Goal: Transaction & Acquisition: Obtain resource

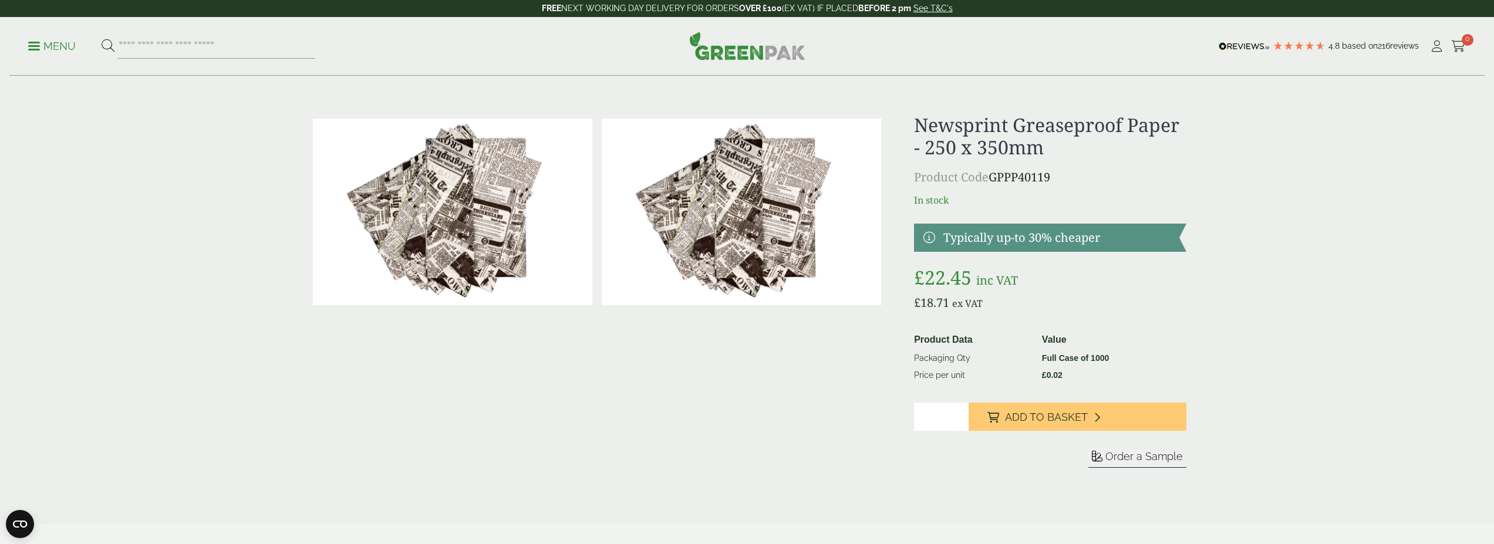
click at [774, 214] on img at bounding box center [741, 212] width 279 height 187
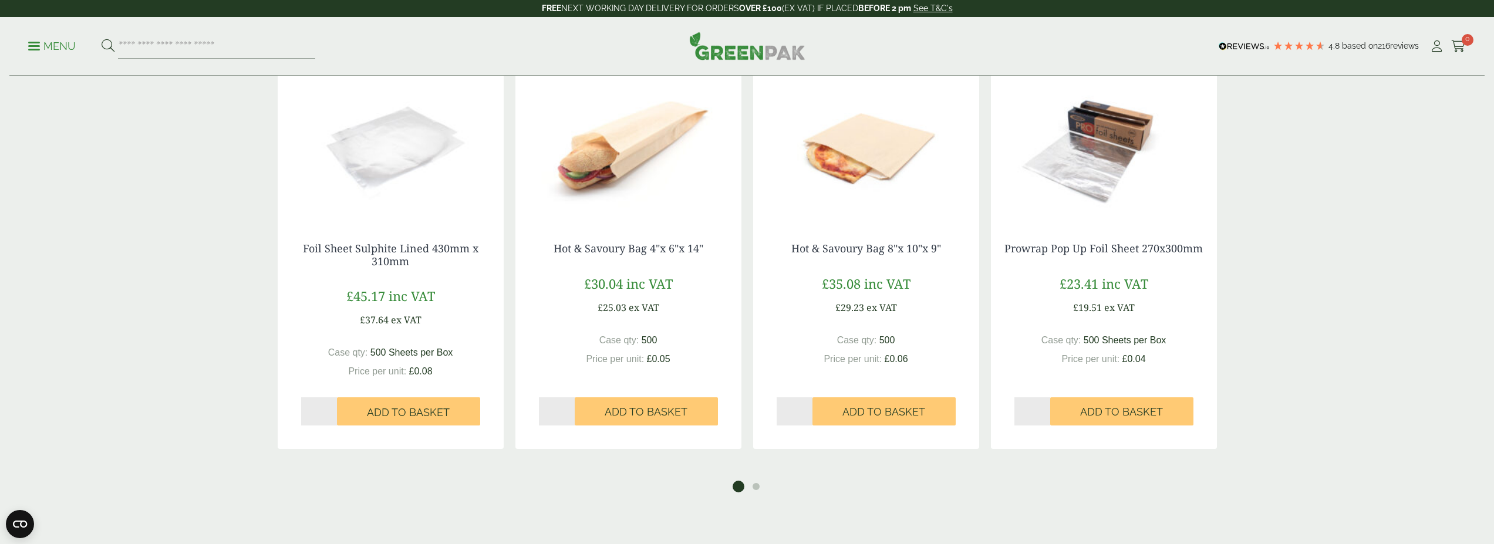
scroll to position [986, 0]
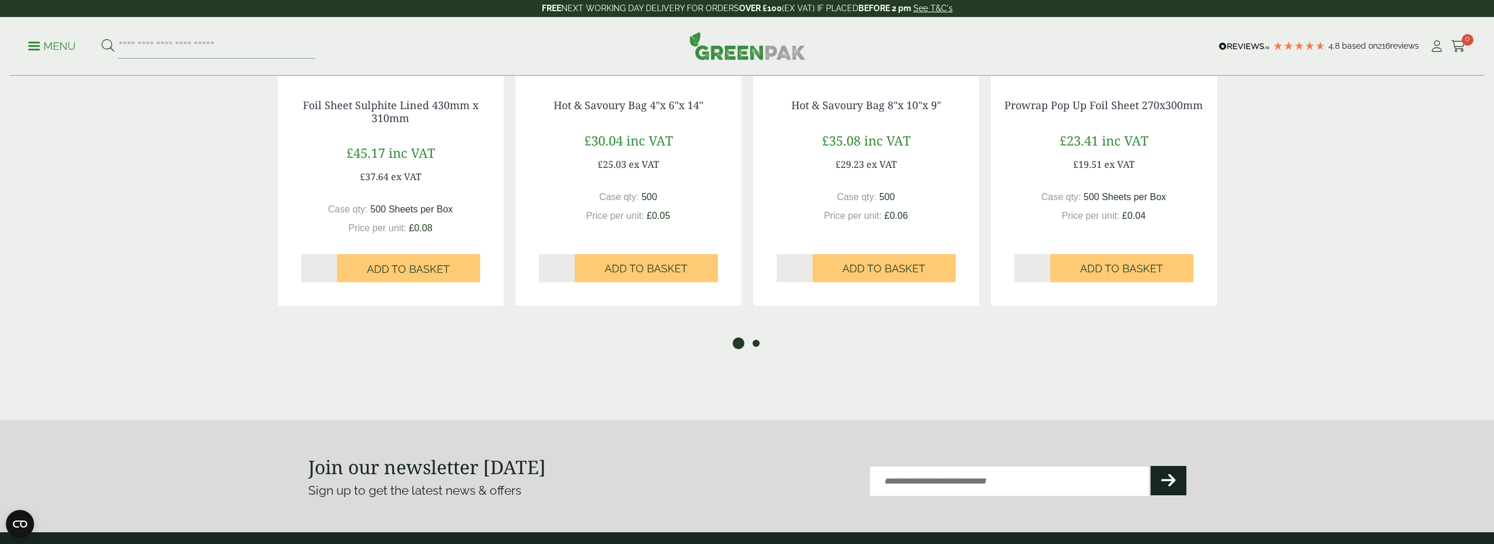
click at [758, 344] on button "2" at bounding box center [756, 344] width 12 height 12
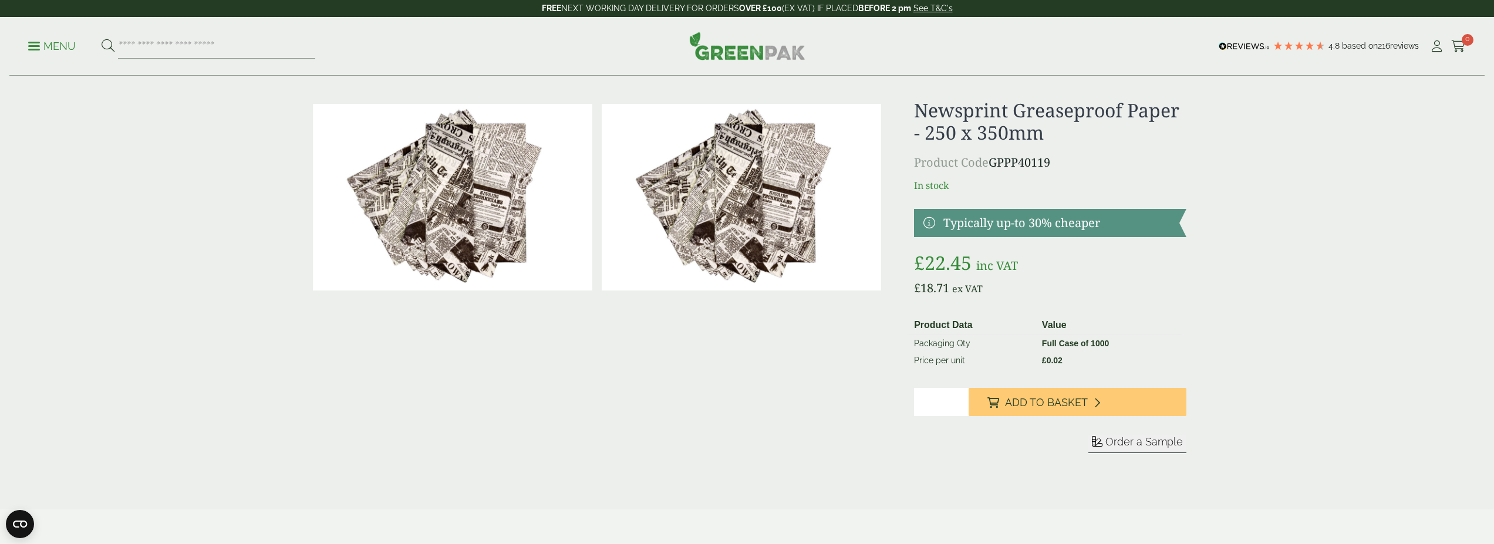
scroll to position [0, 0]
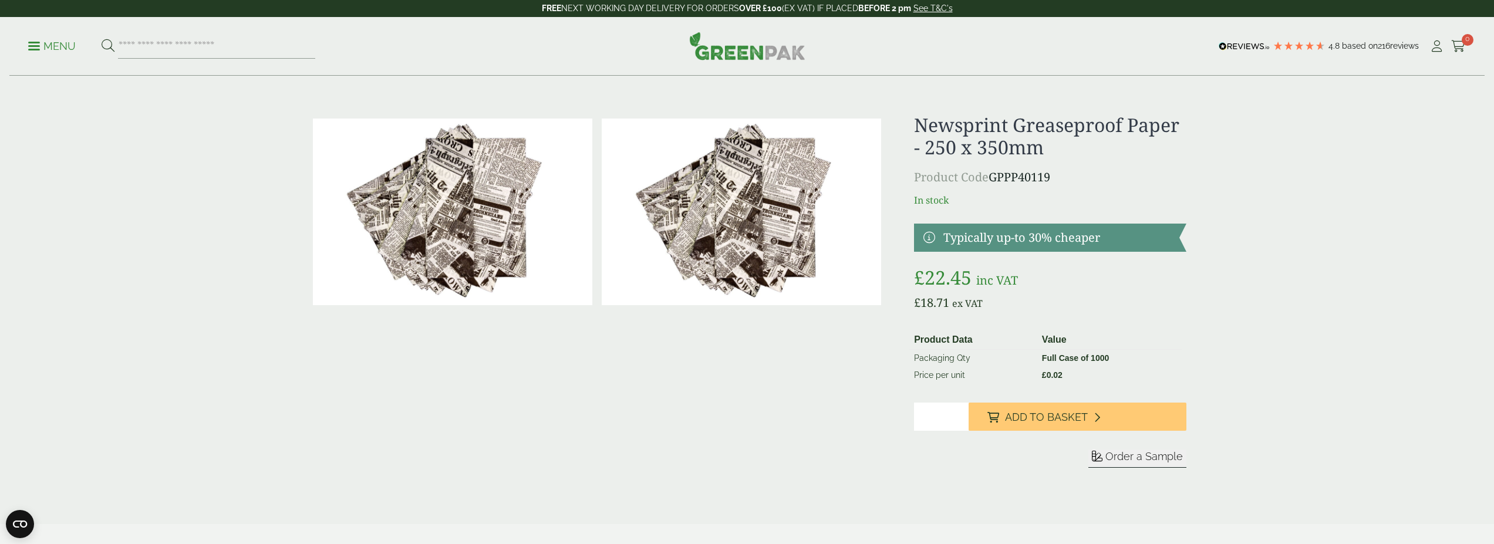
click at [1147, 455] on span "Order a Sample" at bounding box center [1143, 456] width 77 height 12
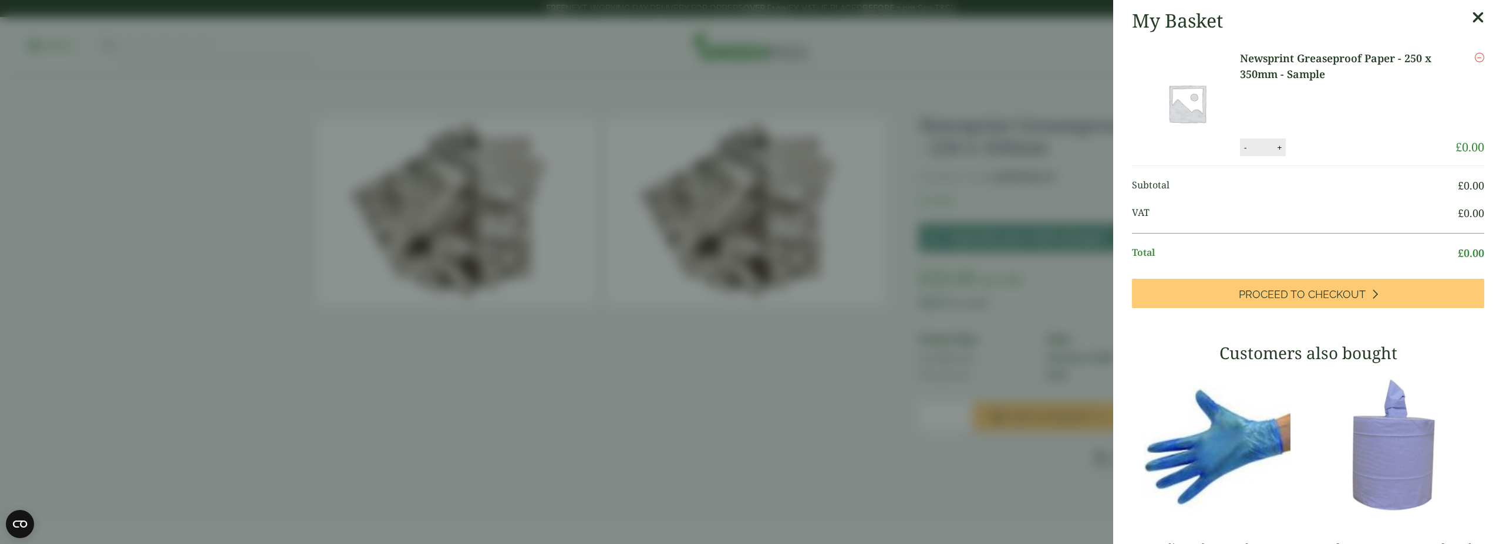
click at [1468, 18] on div "My Basket Newsprint Greaseproof Paper - 250 x 350mm - Sample Newsprint Greasepr…" at bounding box center [1308, 379] width 390 height 758
click at [1472, 16] on icon at bounding box center [1478, 17] width 12 height 16
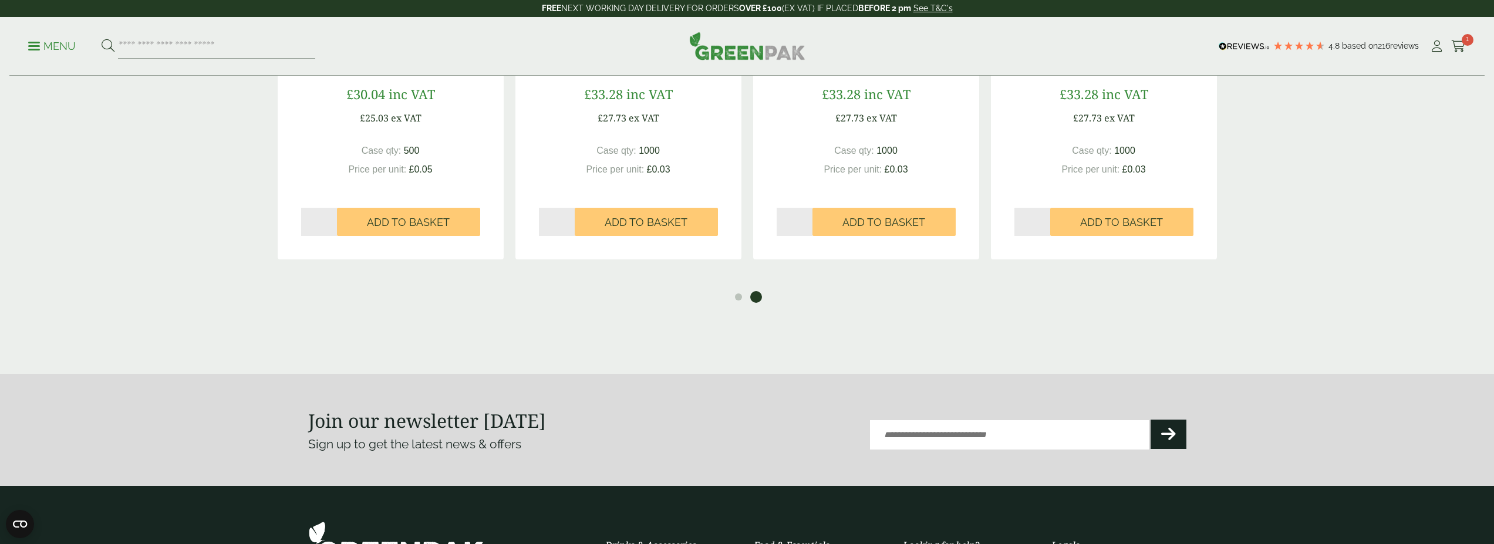
scroll to position [1057, 0]
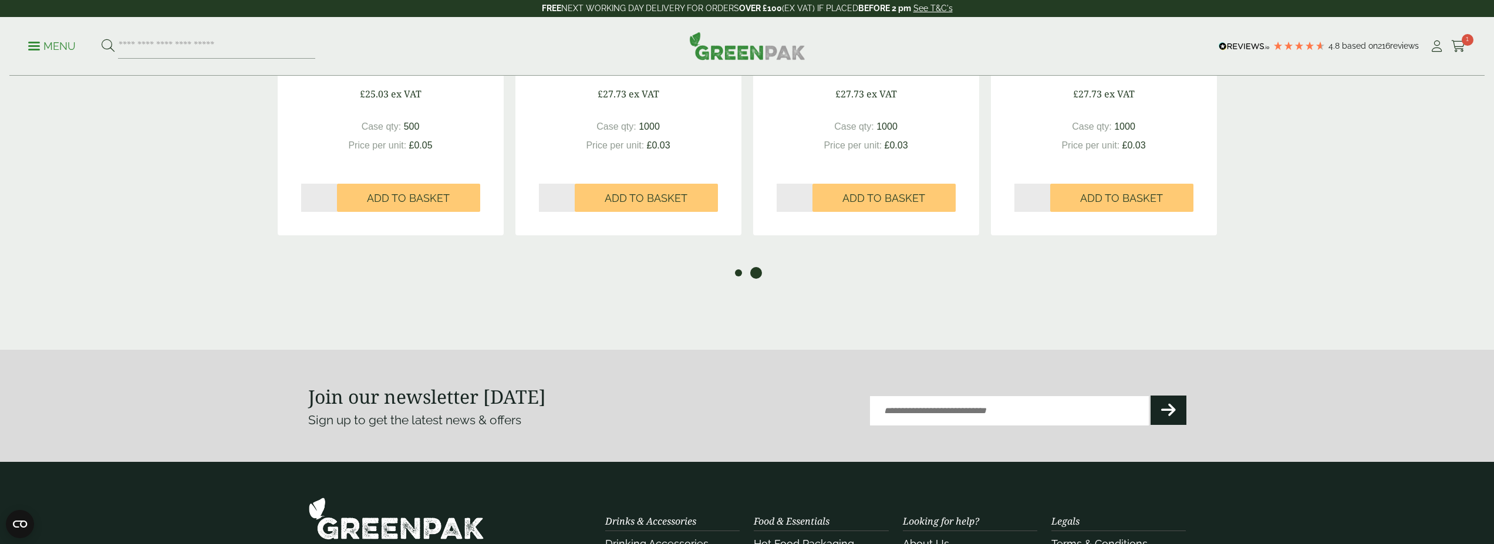
click at [733, 269] on button "1" at bounding box center [739, 273] width 12 height 12
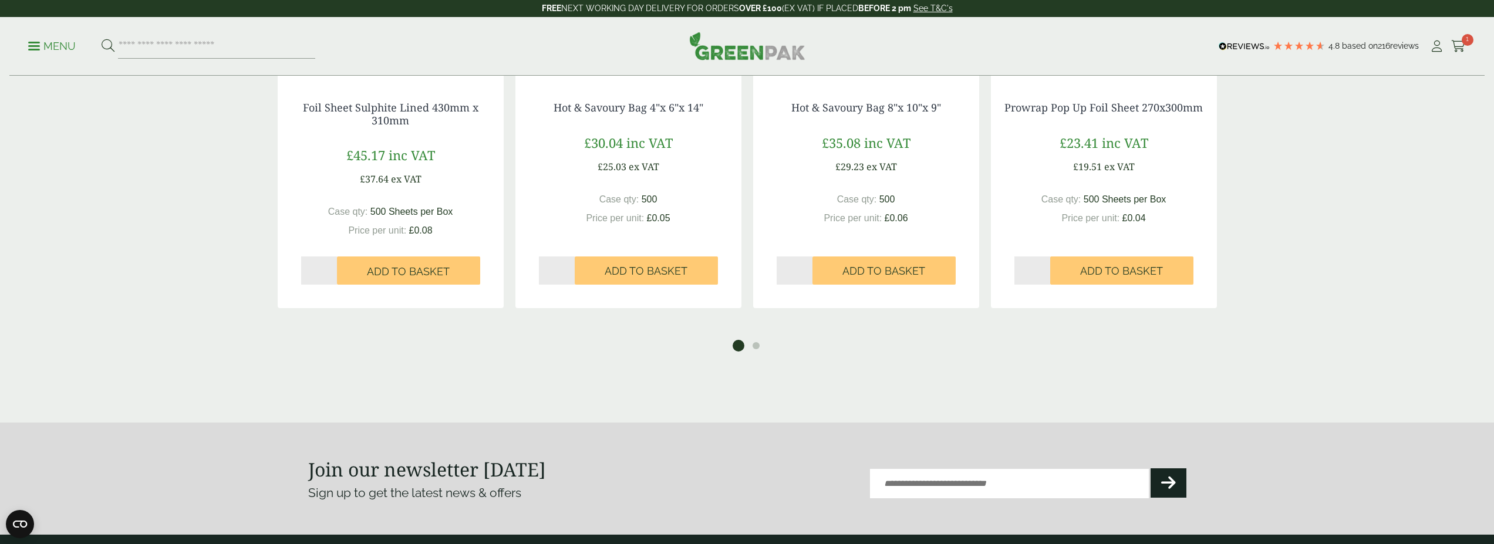
scroll to position [986, 0]
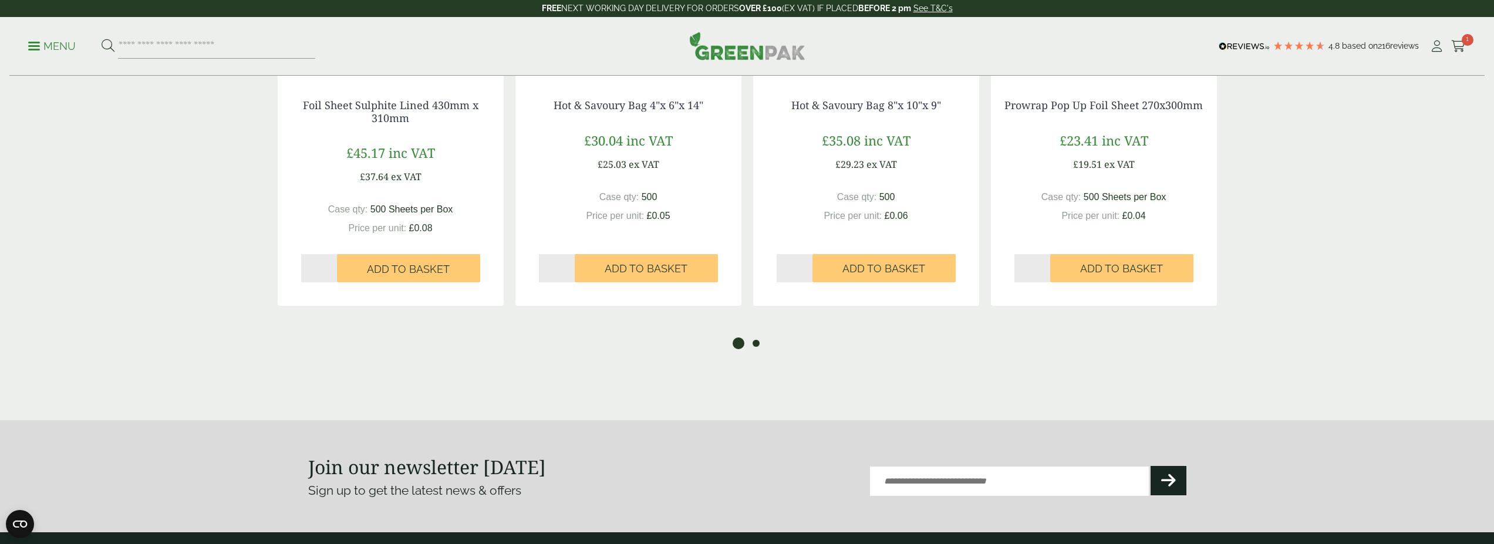
click at [756, 343] on button "2" at bounding box center [756, 344] width 12 height 12
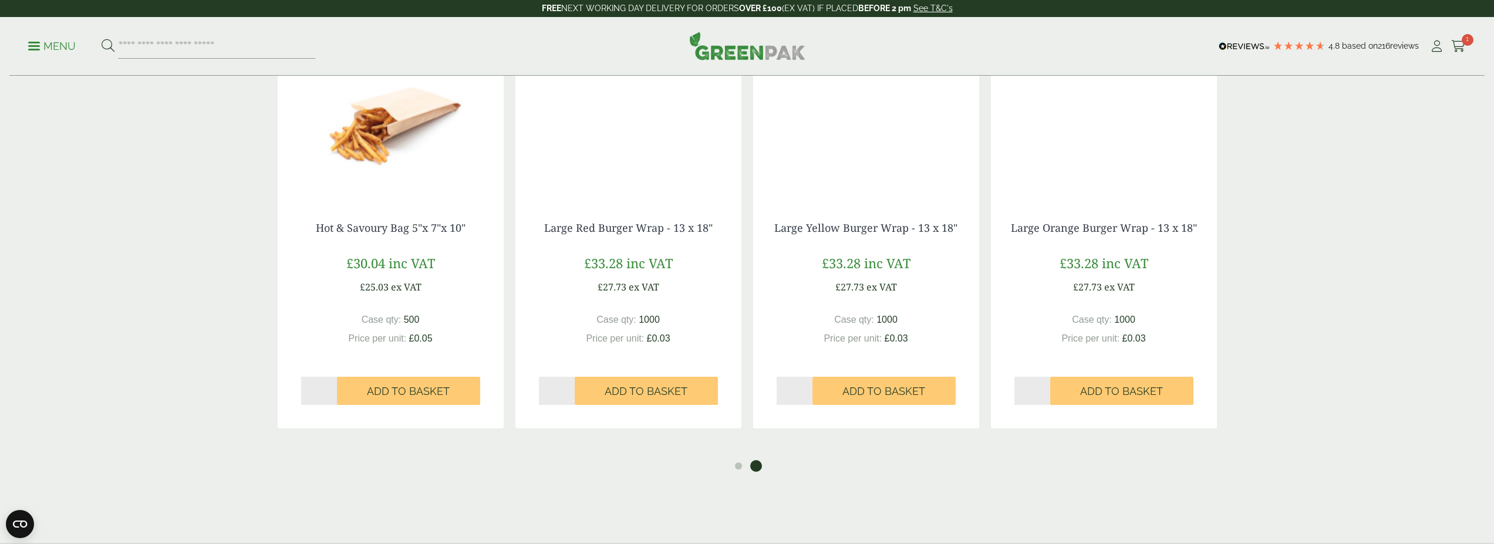
scroll to position [845, 0]
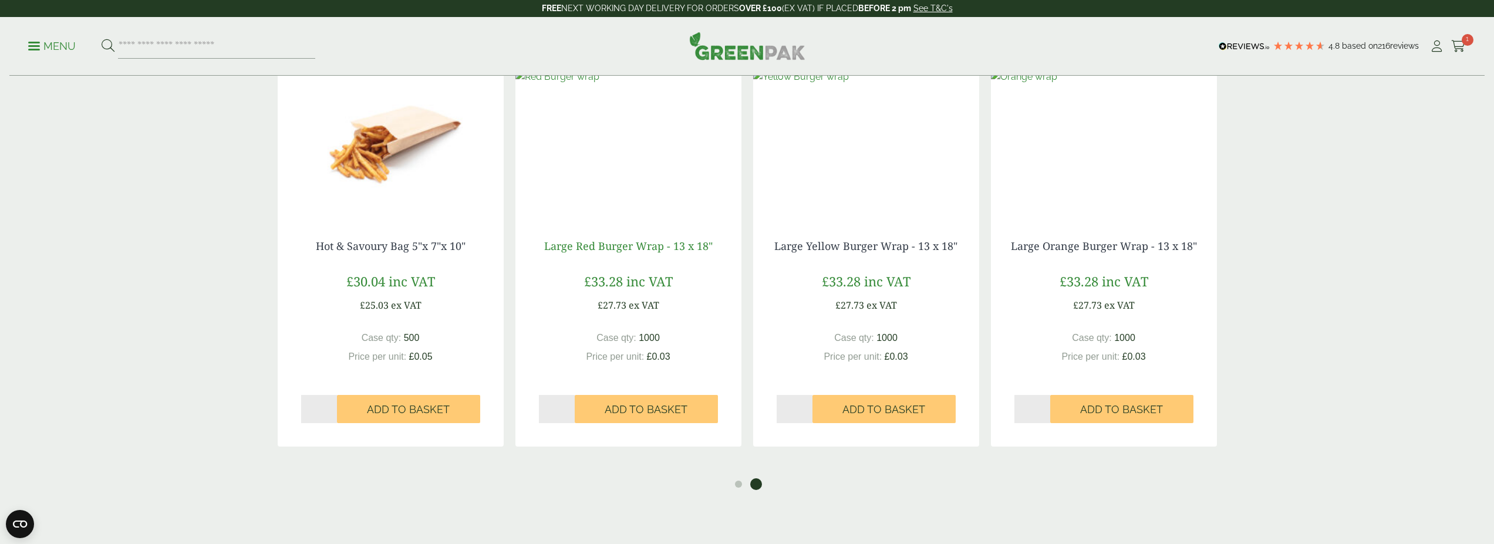
click at [639, 244] on link "Large Red Burger Wrap - 13 x 18"" at bounding box center [628, 246] width 168 height 14
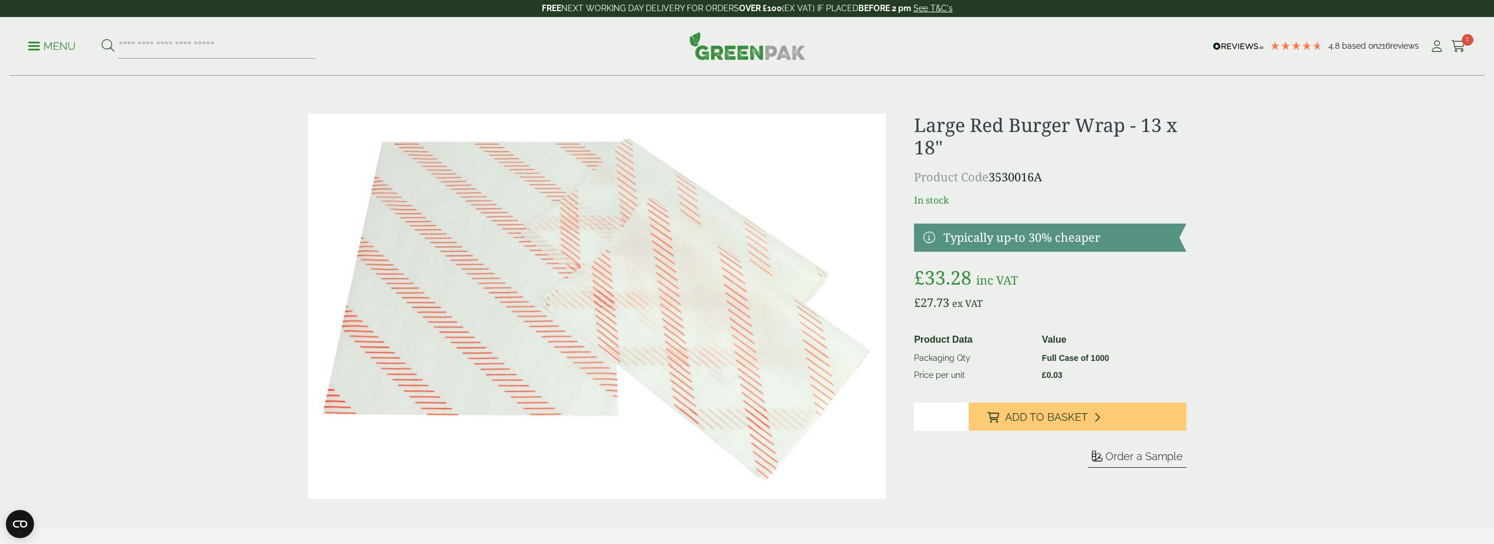
click at [1148, 455] on span "Order a Sample" at bounding box center [1143, 456] width 77 height 12
